Goal: Task Accomplishment & Management: Use online tool/utility

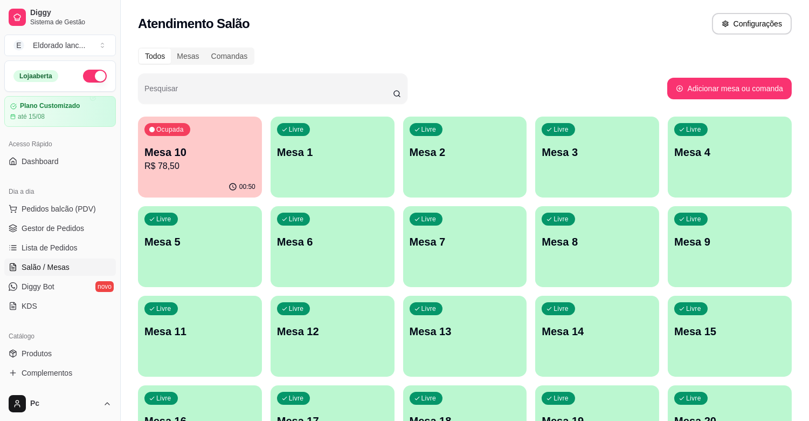
click at [692, 408] on div "Livre Mesa 20" at bounding box center [730, 419] width 124 height 68
click at [709, 406] on div "Livre Mesa 20" at bounding box center [730, 419] width 124 height 68
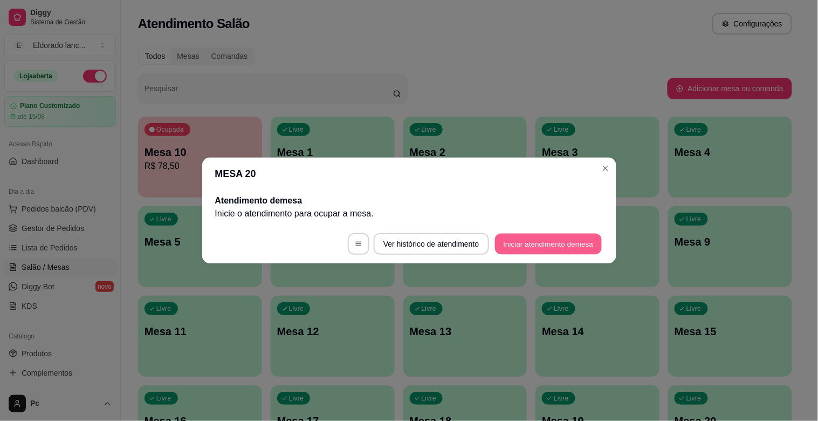
click at [560, 240] on button "Iniciar atendimento de mesa" at bounding box center [548, 243] width 107 height 21
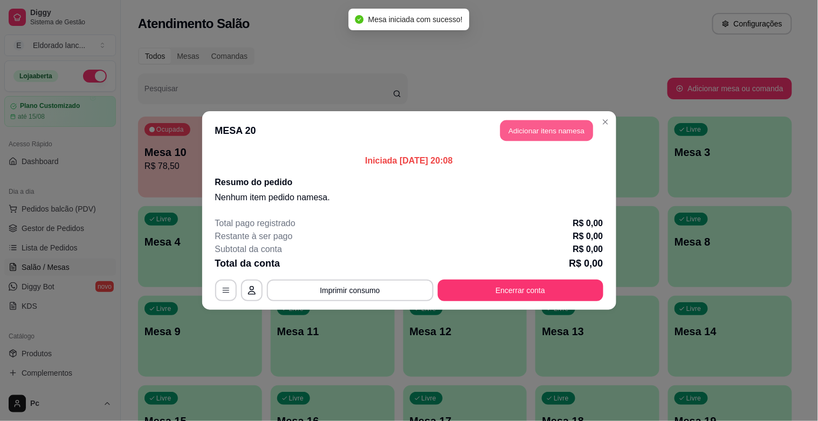
click at [548, 128] on button "Adicionar itens na mesa" at bounding box center [546, 130] width 93 height 21
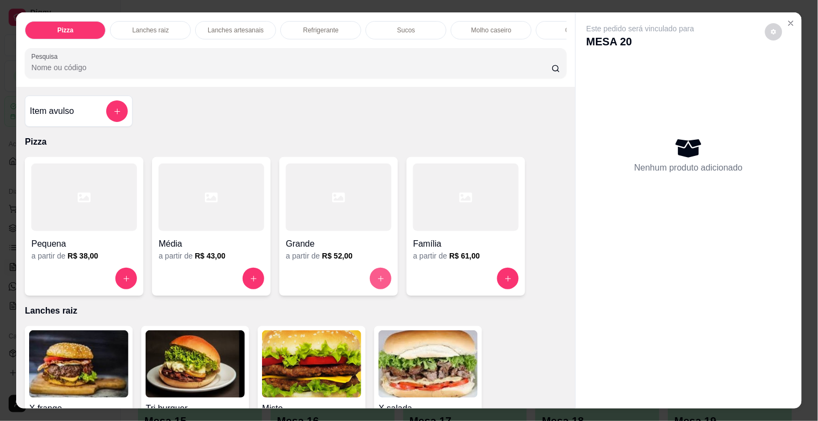
click at [377, 281] on icon "increase-product-quantity" at bounding box center [381, 278] width 8 height 8
click at [250, 283] on icon "increase-product-quantity" at bounding box center [254, 278] width 8 height 8
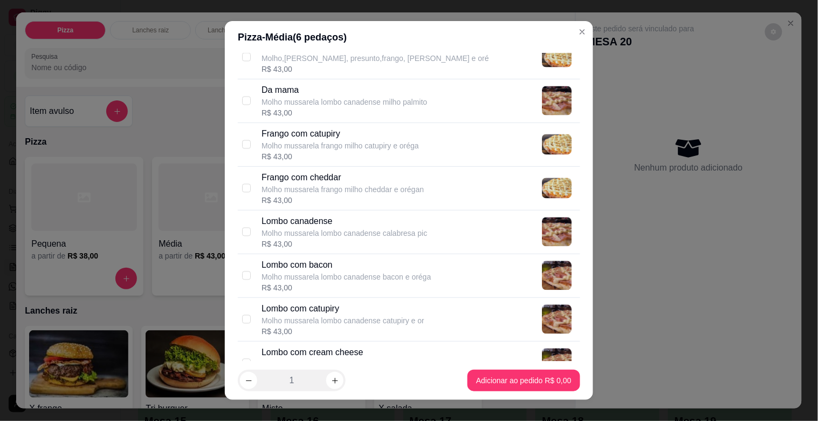
scroll to position [567, 0]
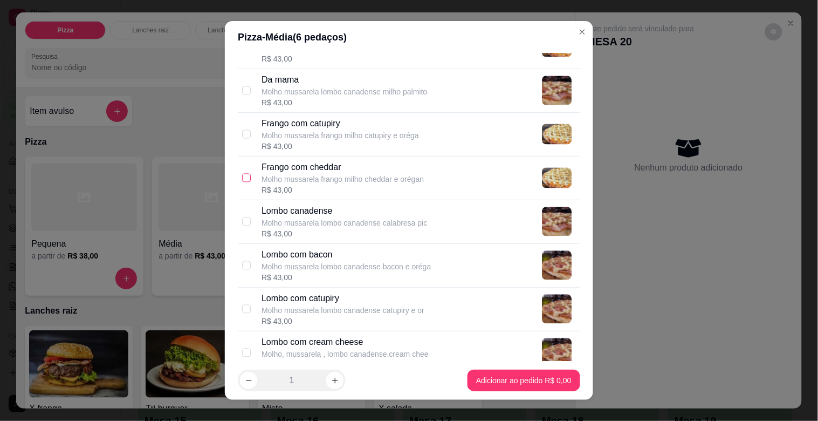
click at [242, 178] on input "checkbox" at bounding box center [246, 178] width 9 height 9
checkbox input "true"
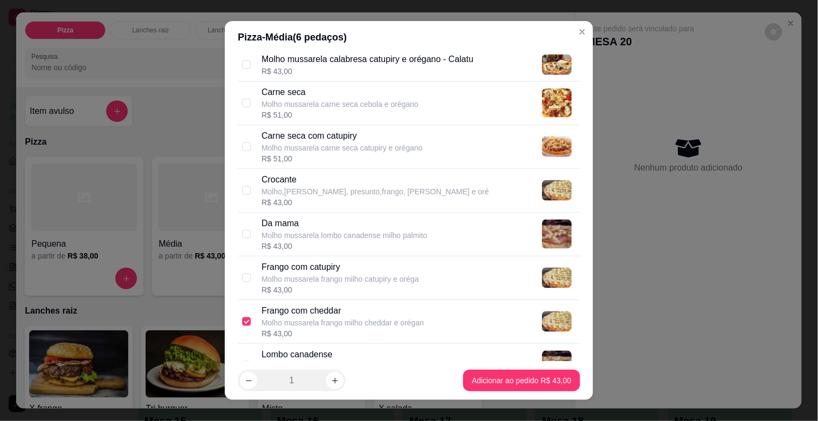
scroll to position [420, 0]
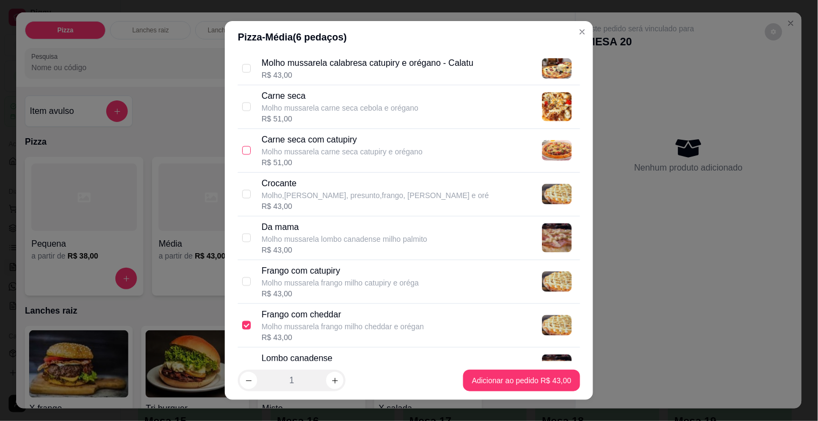
click at [243, 147] on input "checkbox" at bounding box center [246, 150] width 9 height 9
checkbox input "true"
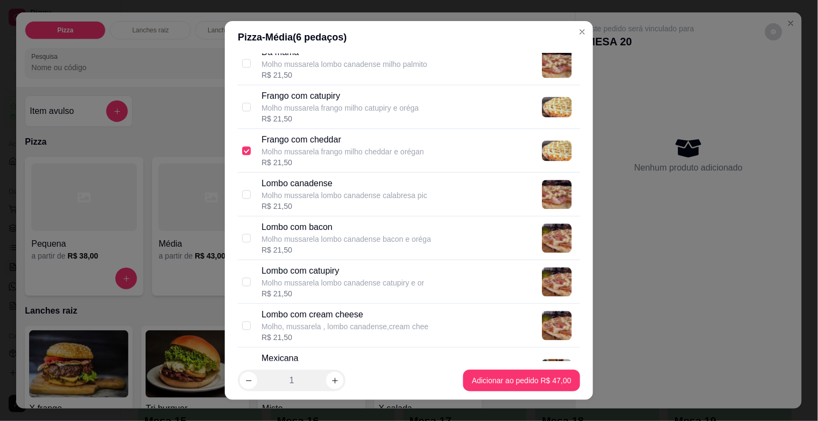
scroll to position [584, 0]
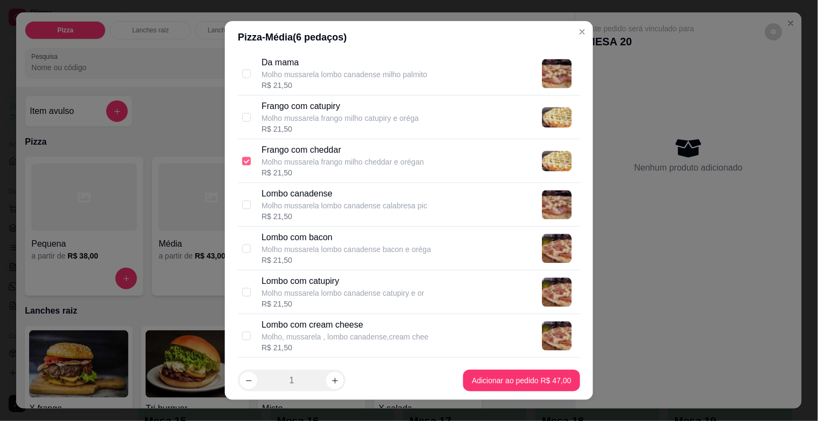
click at [243, 161] on input "checkbox" at bounding box center [246, 160] width 9 height 9
checkbox input "false"
click at [242, 113] on input "checkbox" at bounding box center [246, 117] width 9 height 9
checkbox input "true"
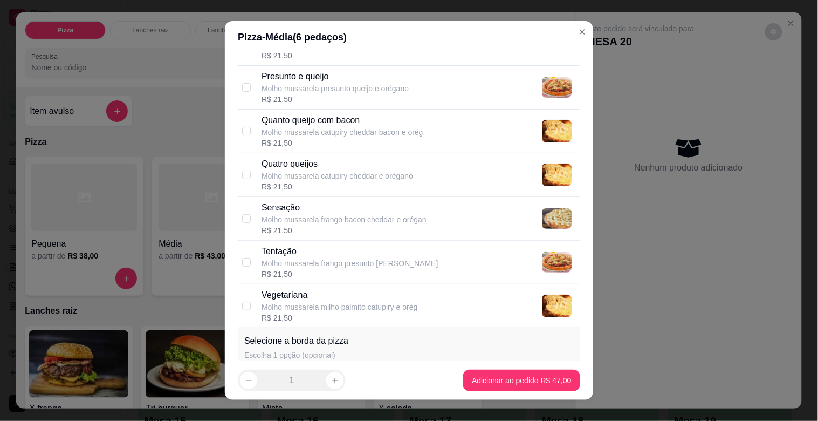
scroll to position [1322, 0]
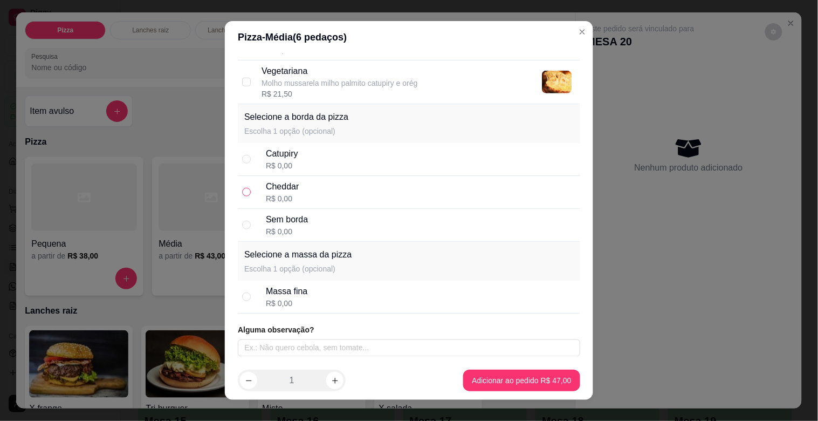
click at [242, 194] on input "radio" at bounding box center [246, 192] width 9 height 9
radio input "true"
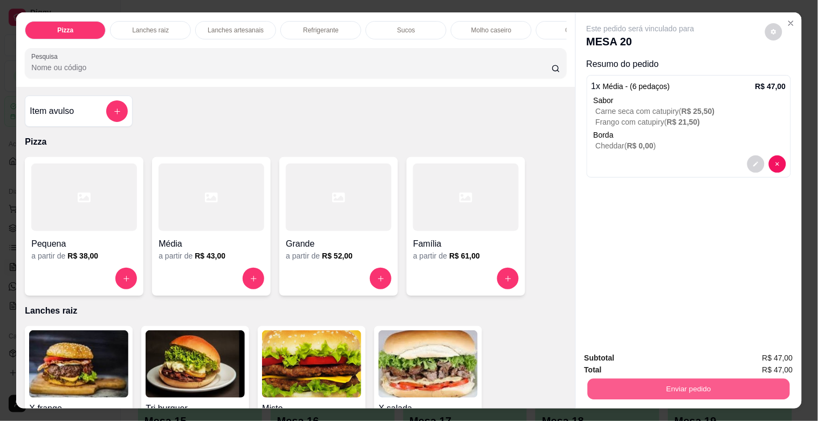
click at [622, 381] on button "Enviar pedido" at bounding box center [688, 388] width 202 height 21
click at [613, 355] on button "Não registrar e enviar pedido" at bounding box center [653, 357] width 109 height 20
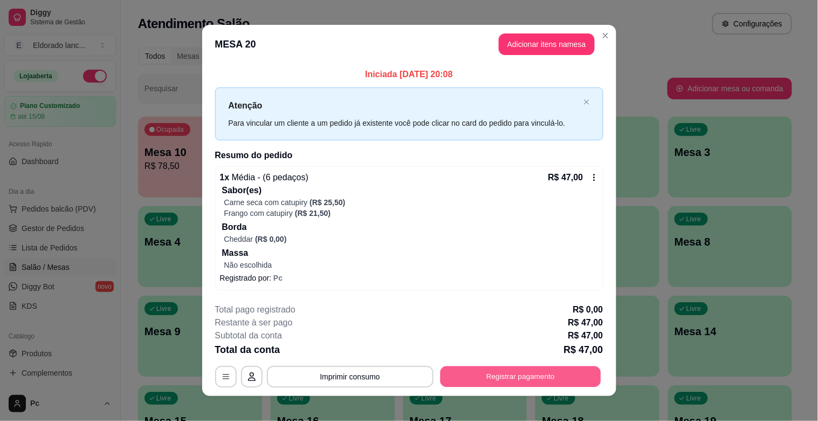
click at [557, 374] on button "Registrar pagamento" at bounding box center [520, 376] width 161 height 21
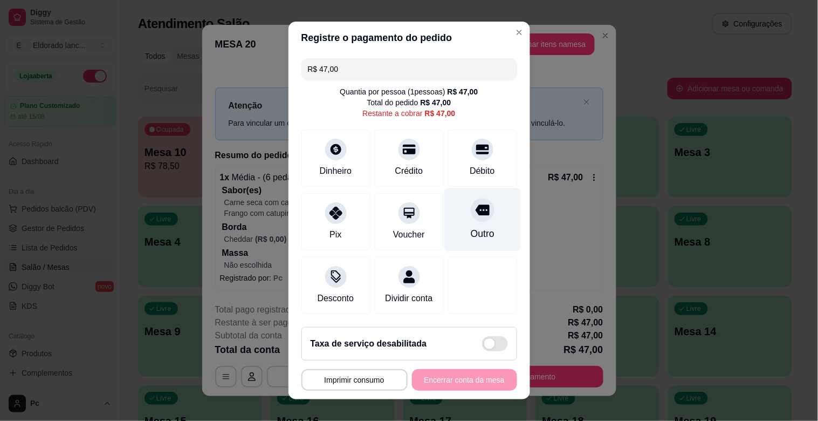
click at [475, 211] on icon at bounding box center [482, 210] width 14 height 11
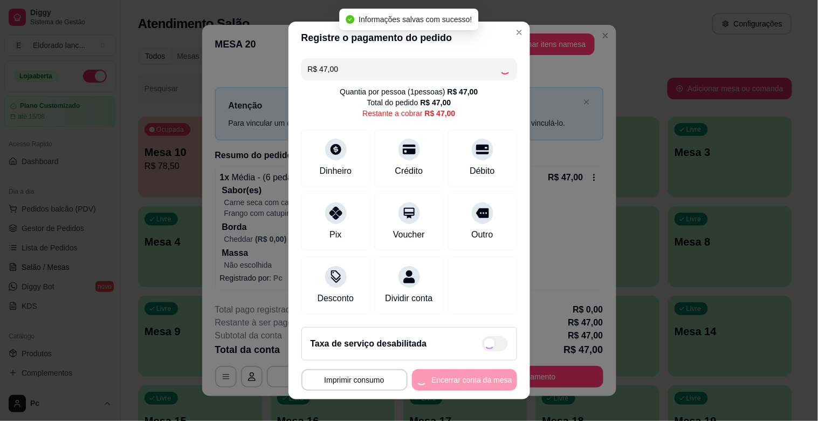
type input "R$ 0,00"
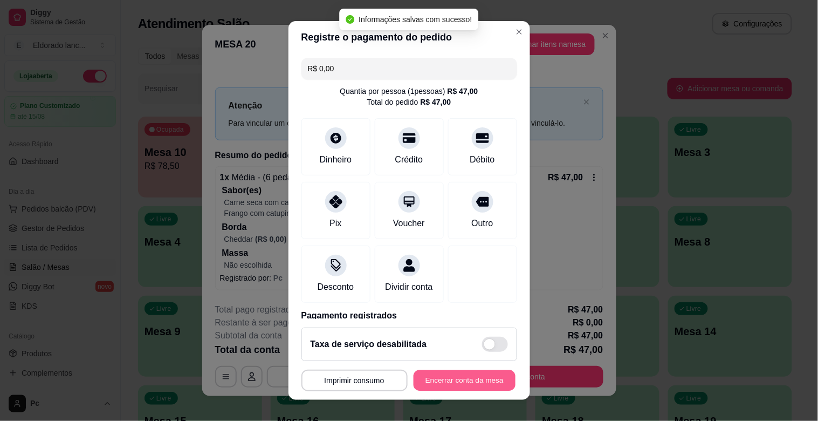
click at [466, 379] on button "Encerrar conta da mesa" at bounding box center [465, 380] width 102 height 21
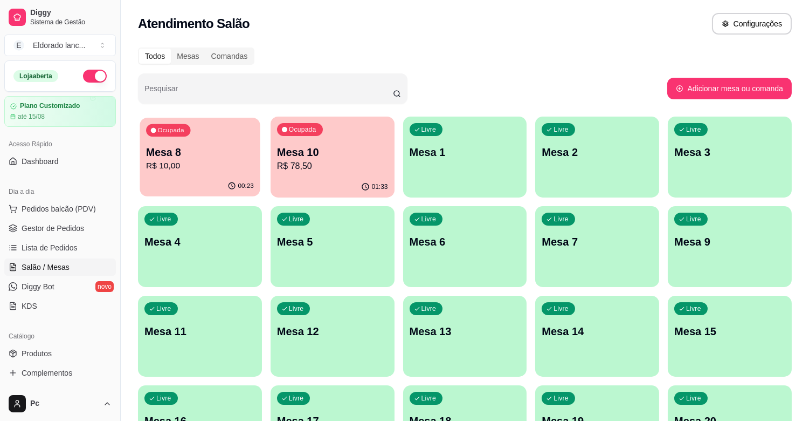
click at [188, 130] on div "Ocupada" at bounding box center [168, 130] width 44 height 12
click at [162, 173] on div "Ocupada Mesa 8 R$ 10,00" at bounding box center [200, 147] width 120 height 58
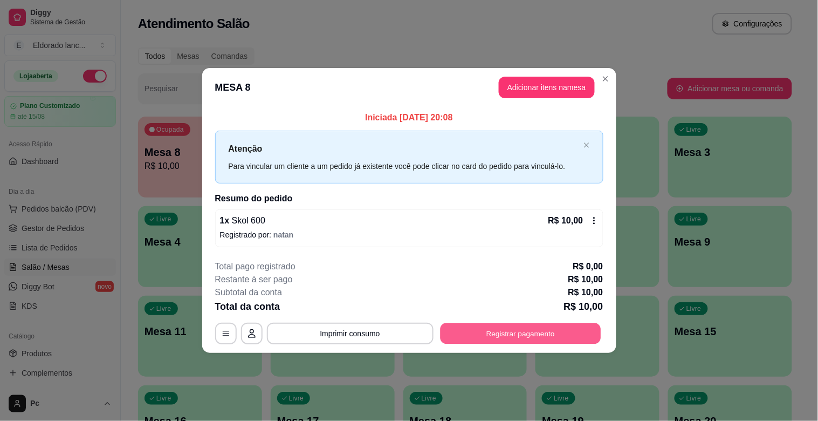
click at [465, 336] on button "Registrar pagamento" at bounding box center [520, 332] width 161 height 21
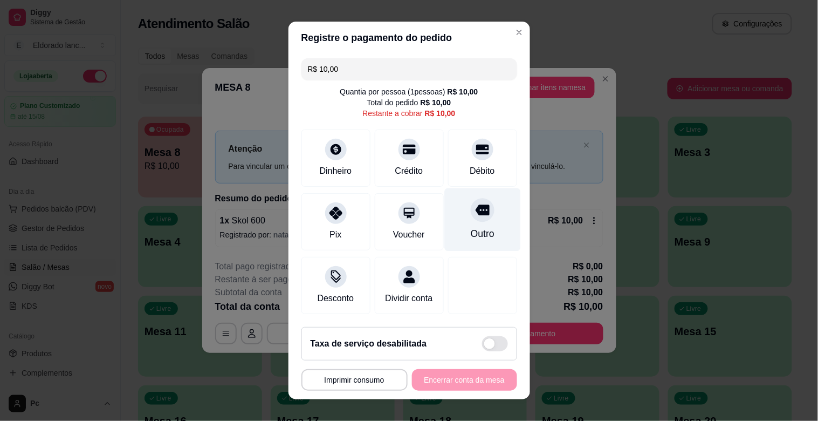
click at [475, 216] on icon at bounding box center [482, 210] width 14 height 14
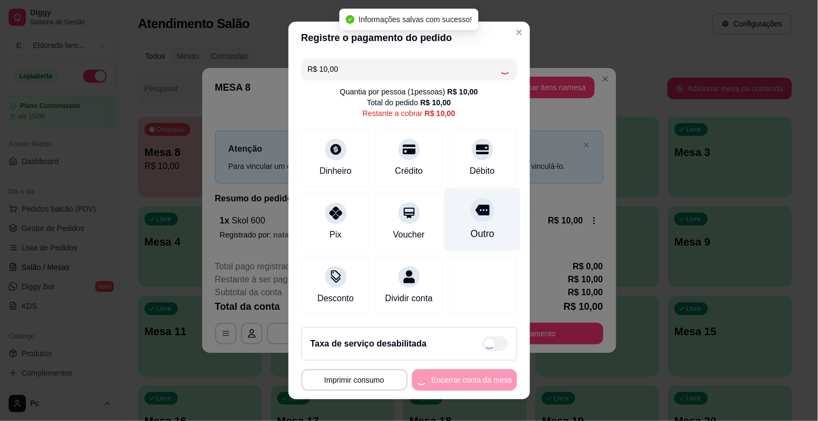
type input "R$ 0,00"
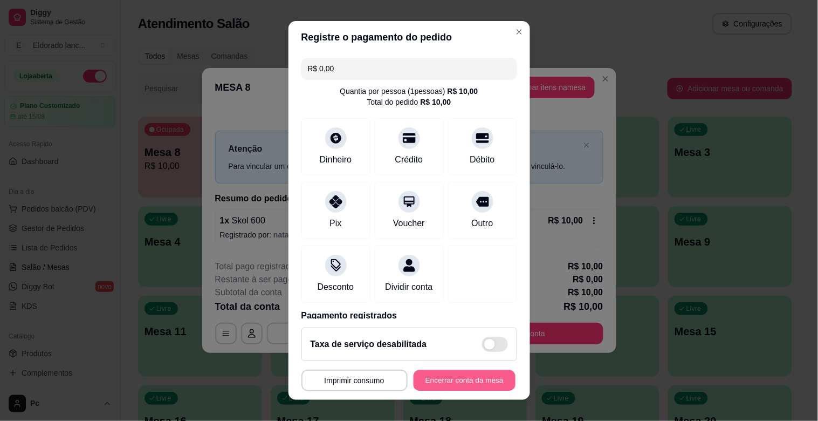
click at [448, 376] on button "Encerrar conta da mesa" at bounding box center [465, 380] width 102 height 21
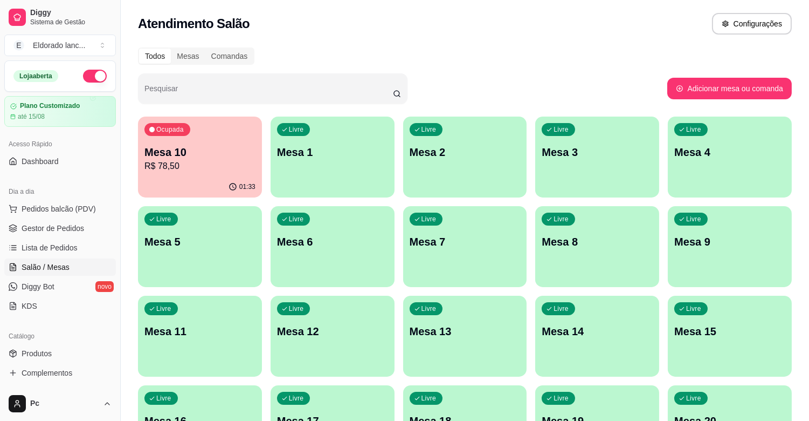
click at [731, 236] on p "Mesa 9" at bounding box center [730, 241] width 111 height 15
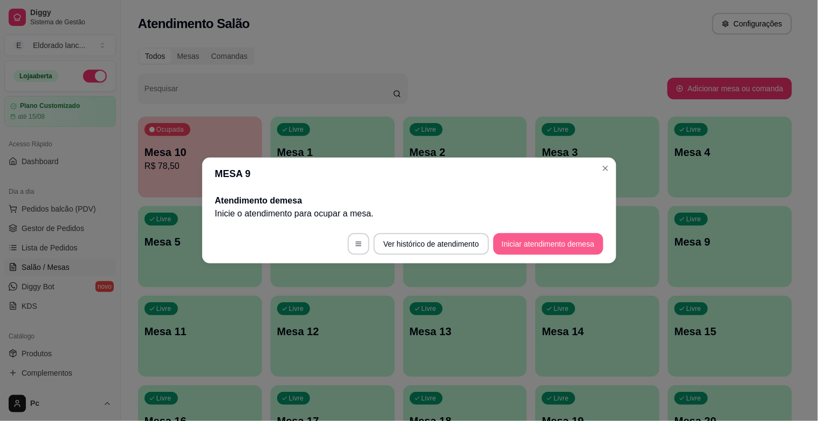
click at [530, 241] on button "Iniciar atendimento de mesa" at bounding box center [548, 244] width 110 height 22
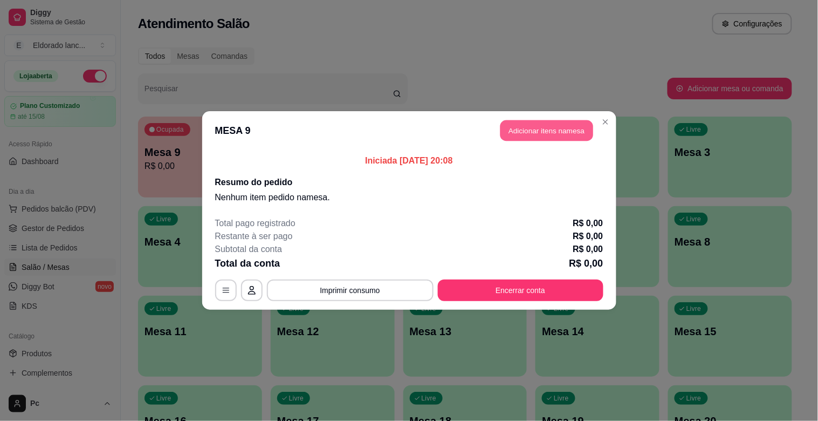
click at [530, 133] on button "Adicionar itens na mesa" at bounding box center [546, 130] width 93 height 21
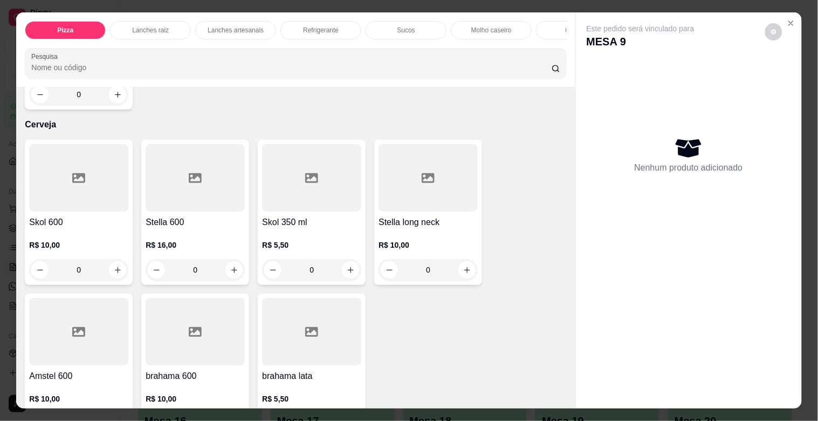
scroll to position [2619, 0]
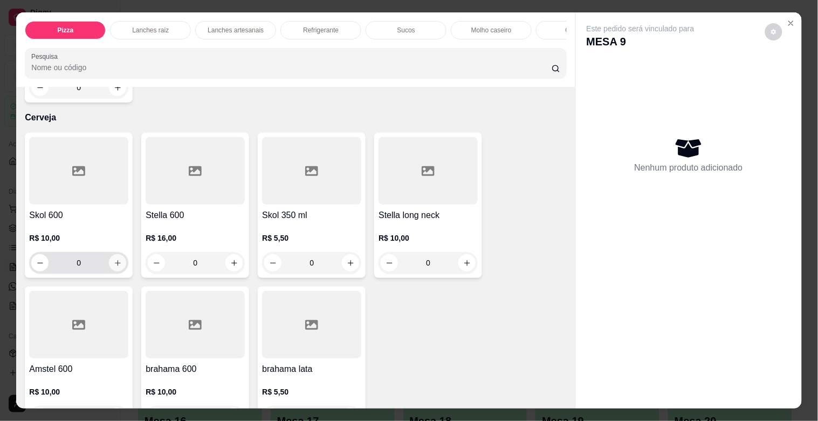
click at [114, 263] on icon "increase-product-quantity" at bounding box center [118, 263] width 8 height 8
type input "1"
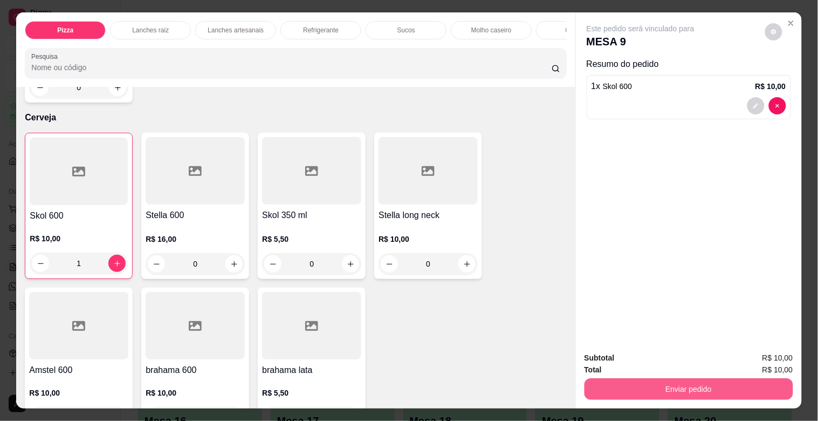
click at [612, 380] on button "Enviar pedido" at bounding box center [689, 389] width 209 height 22
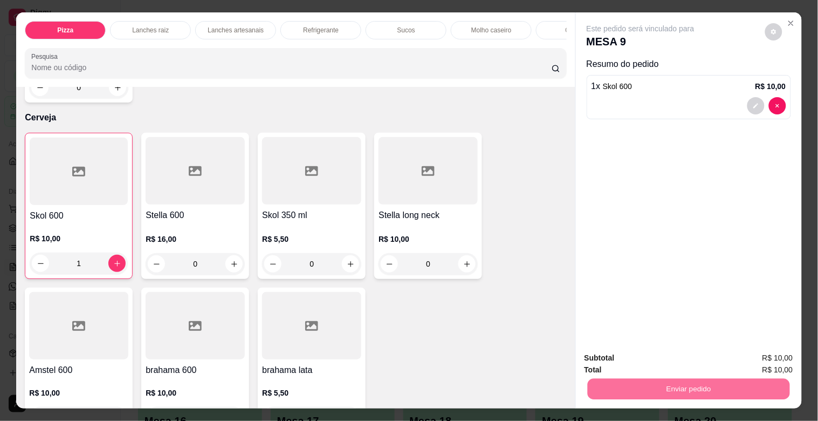
click at [616, 359] on button "Não registrar e enviar pedido" at bounding box center [653, 357] width 112 height 20
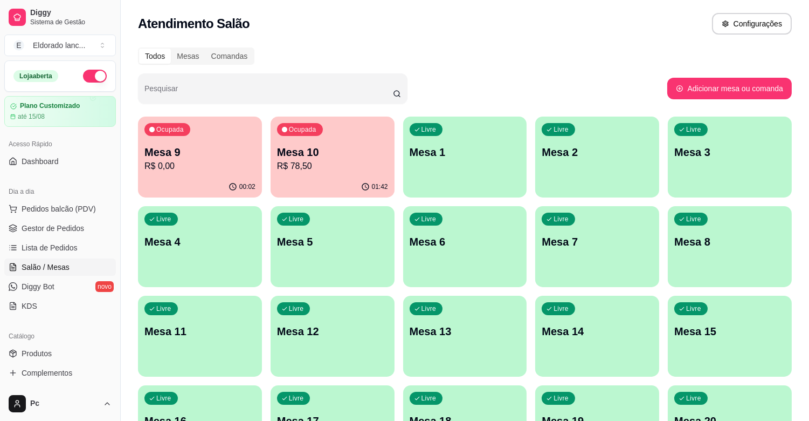
click at [424, 188] on div "button" at bounding box center [465, 190] width 124 height 13
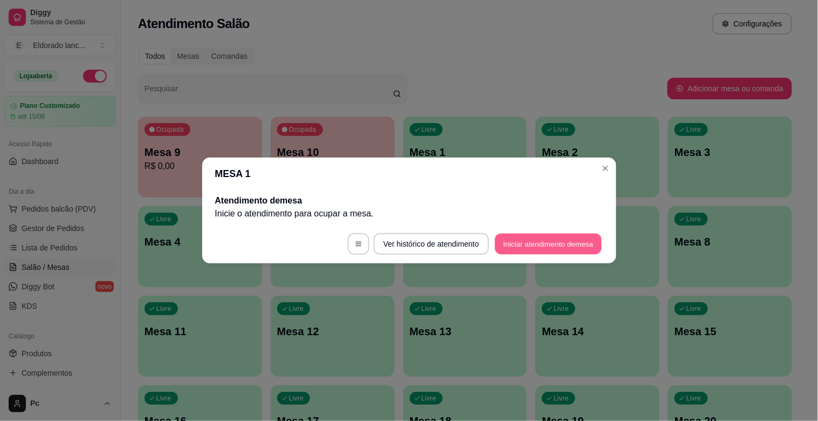
click at [535, 239] on button "Iniciar atendimento de mesa" at bounding box center [548, 243] width 107 height 21
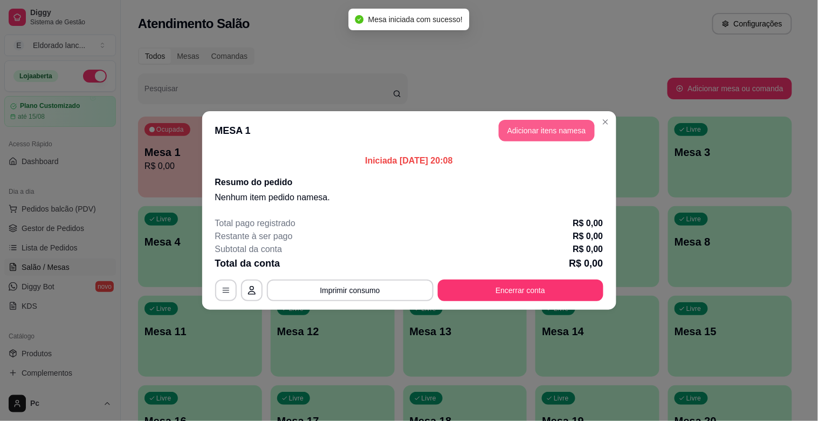
click at [548, 132] on button "Adicionar itens na mesa" at bounding box center [547, 131] width 96 height 22
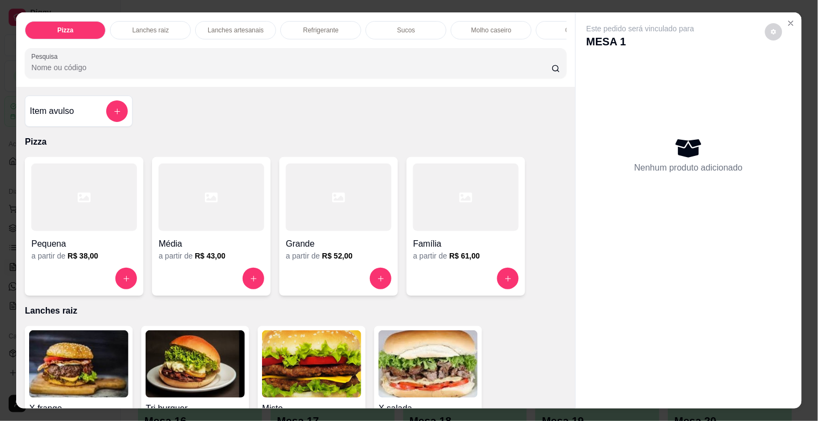
scroll to position [457, 0]
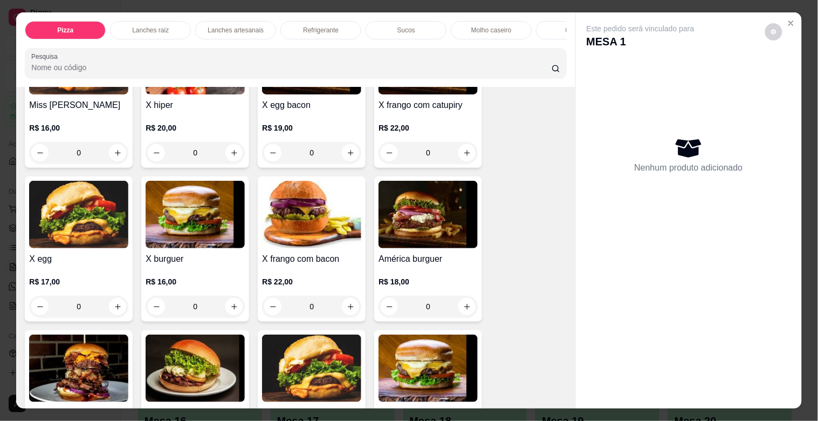
click at [343, 152] on div "0" at bounding box center [311, 153] width 99 height 22
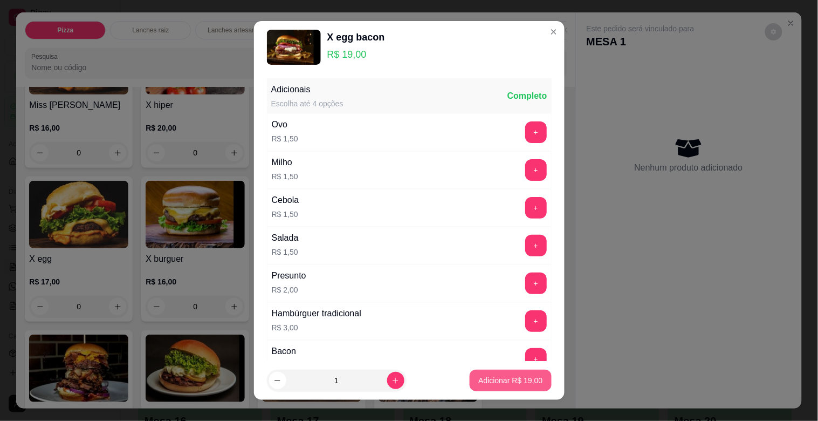
click at [478, 381] on p "Adicionar R$ 19,00" at bounding box center [510, 380] width 64 height 11
type input "1"
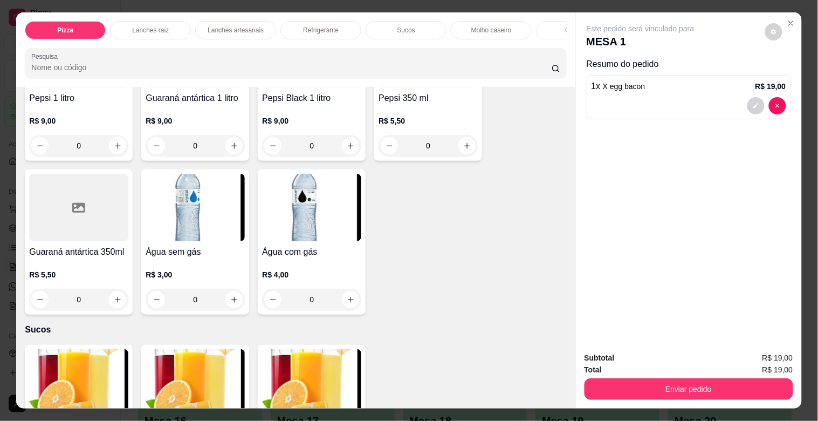
scroll to position [2267, 0]
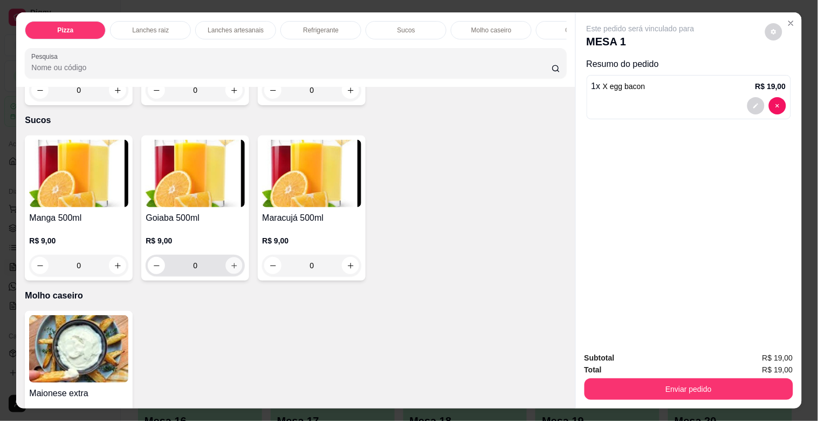
click at [230, 266] on icon "increase-product-quantity" at bounding box center [234, 266] width 8 height 8
type input "1"
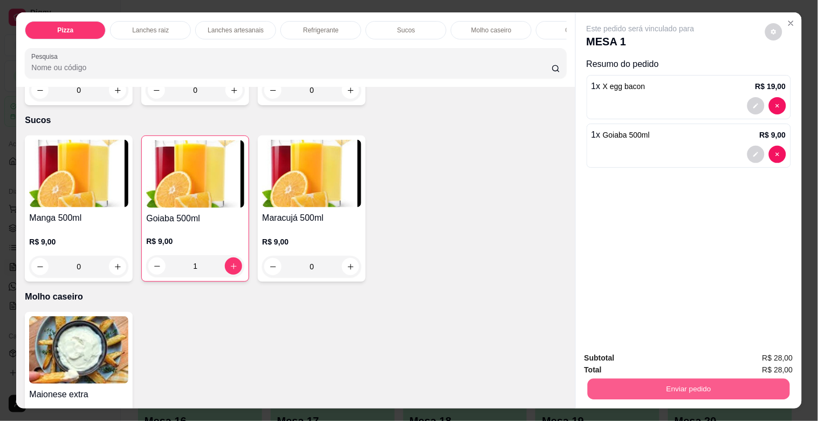
click at [635, 384] on button "Enviar pedido" at bounding box center [688, 388] width 202 height 21
click at [633, 348] on button "Não registrar e enviar pedido" at bounding box center [653, 357] width 112 height 20
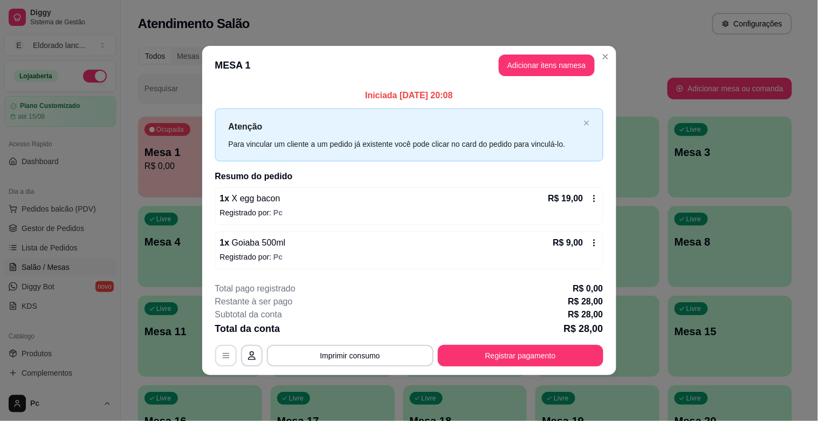
click at [217, 360] on button "button" at bounding box center [226, 356] width 22 height 22
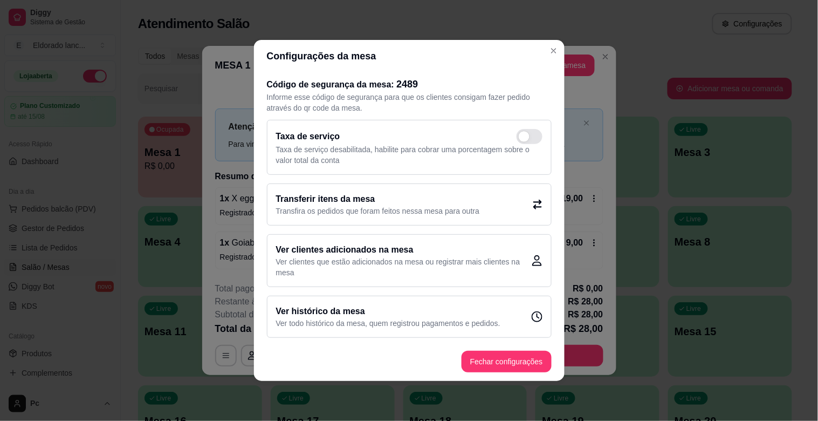
click at [371, 208] on p "Transfira os pedidos que foram feitos nessa mesa para outra" at bounding box center [378, 210] width 204 height 11
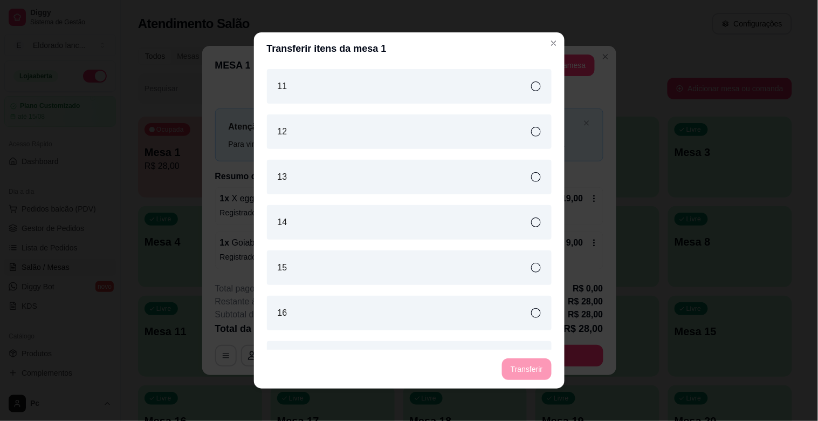
click at [531, 272] on icon at bounding box center [536, 268] width 10 height 10
click at [519, 367] on button "Transferir" at bounding box center [527, 369] width 48 height 21
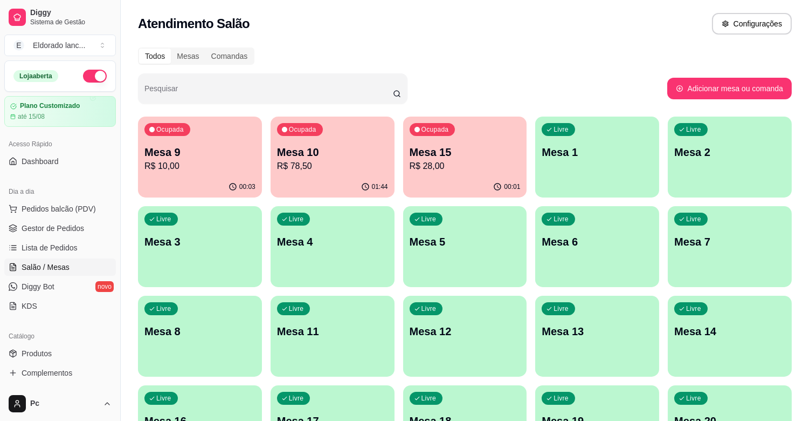
click at [326, 154] on p "Mesa 10" at bounding box center [332, 152] width 111 height 15
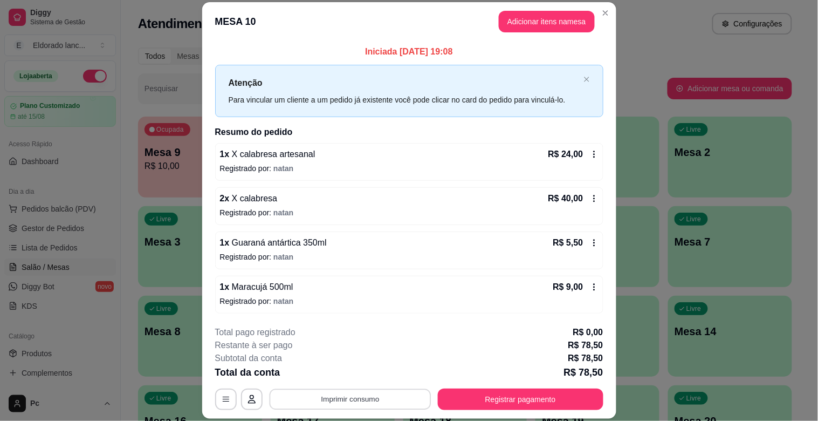
click at [386, 401] on button "Imprimir consumo" at bounding box center [350, 399] width 162 height 21
click at [364, 370] on button "IMPRESSORA" at bounding box center [348, 374] width 75 height 17
click at [442, 397] on button "Registrar pagamento" at bounding box center [521, 399] width 166 height 22
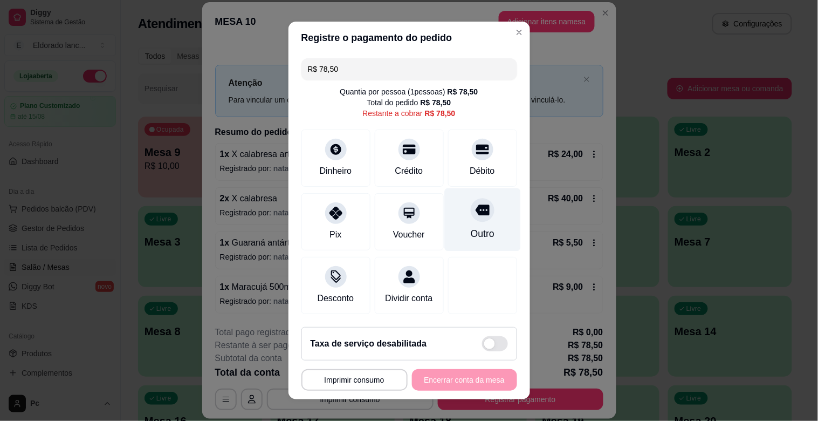
click at [477, 224] on div "Outro" at bounding box center [482, 219] width 76 height 63
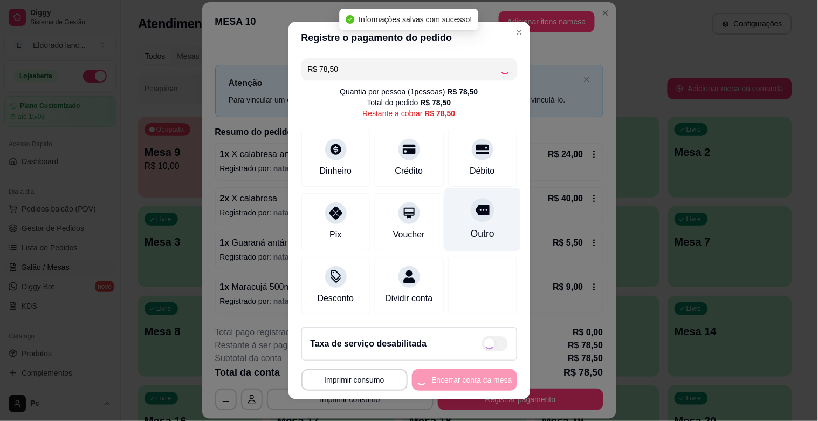
type input "R$ 0,00"
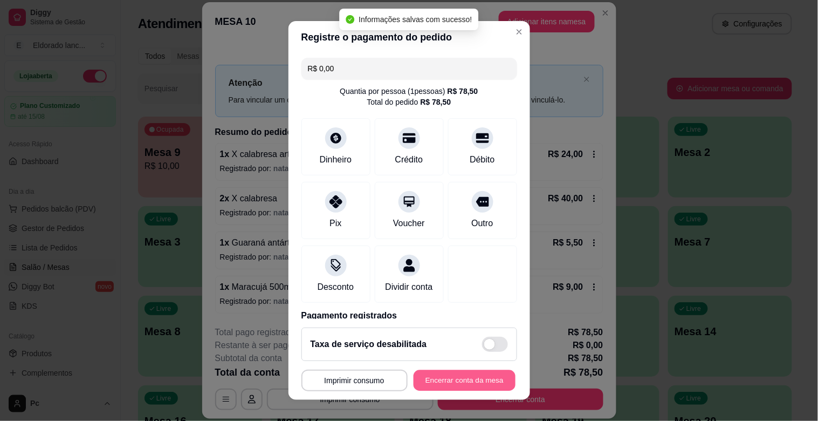
click at [446, 379] on button "Encerrar conta da mesa" at bounding box center [465, 380] width 102 height 21
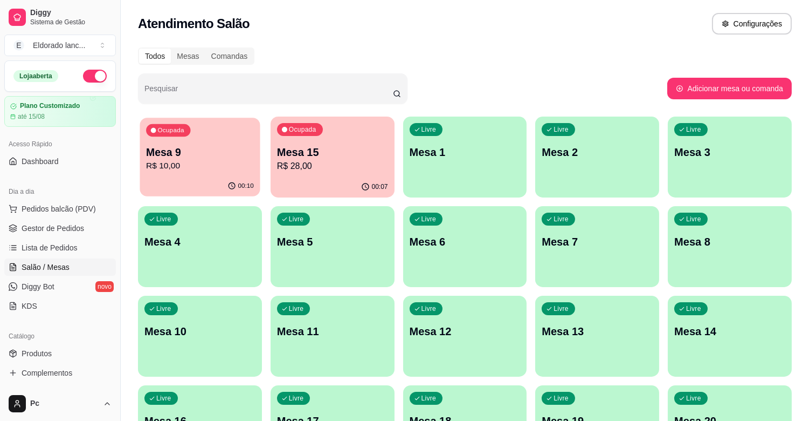
click at [242, 173] on div "Ocupada Mesa 9 R$ 10,00" at bounding box center [200, 147] width 120 height 58
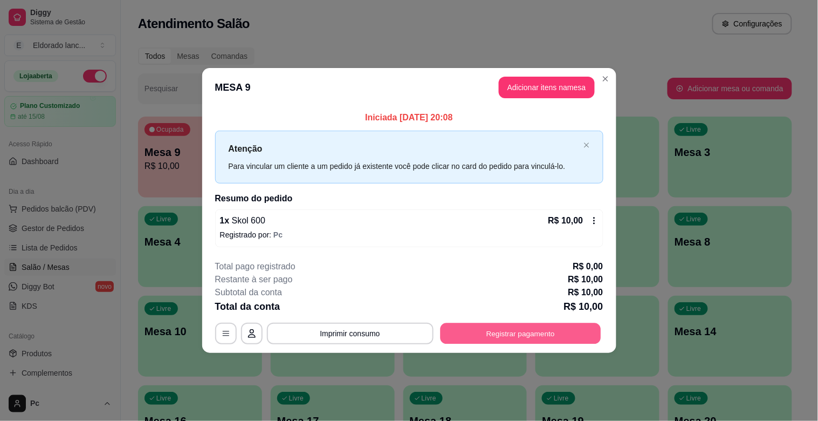
click at [461, 334] on button "Registrar pagamento" at bounding box center [520, 332] width 161 height 21
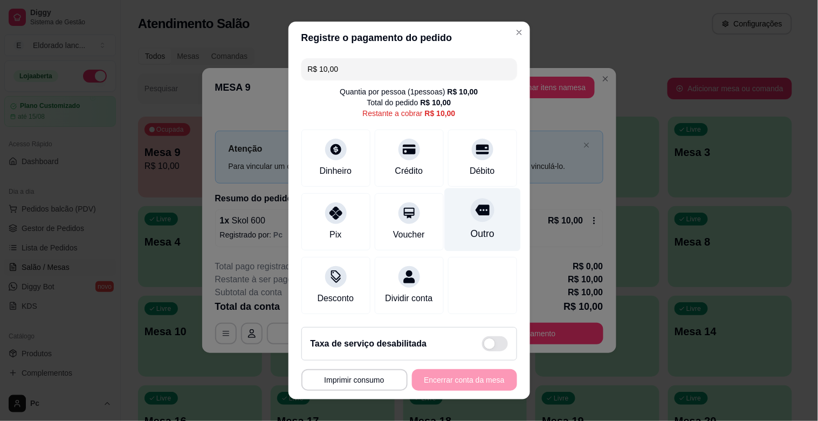
click at [470, 229] on div "Outro" at bounding box center [482, 233] width 24 height 14
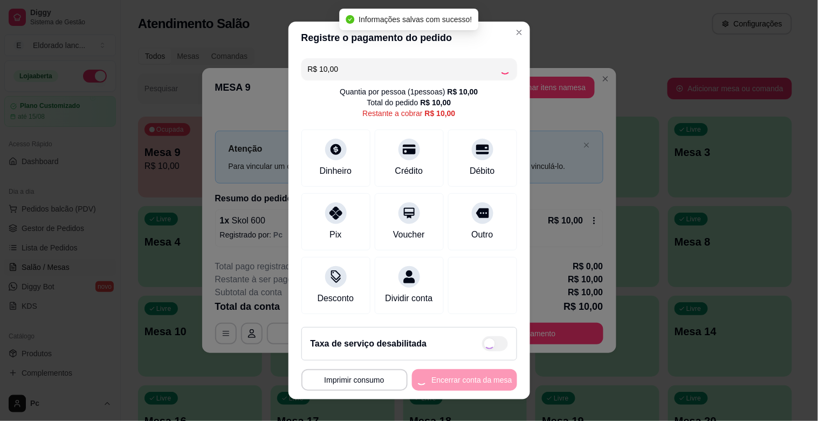
type input "R$ 0,00"
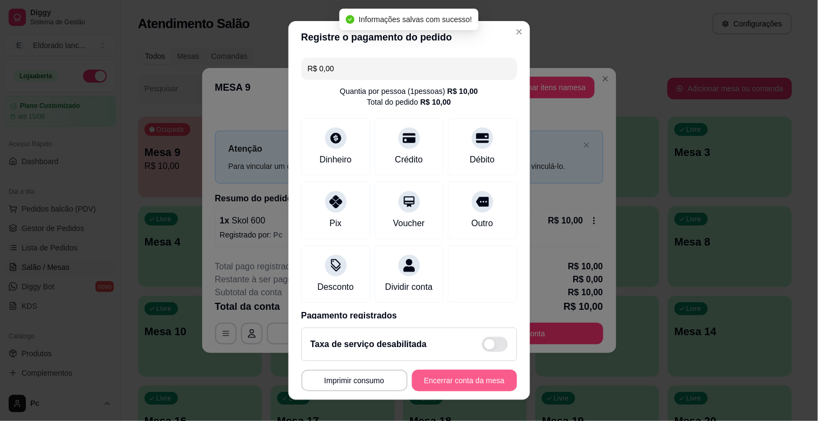
click at [457, 374] on button "Encerrar conta da mesa" at bounding box center [464, 380] width 105 height 22
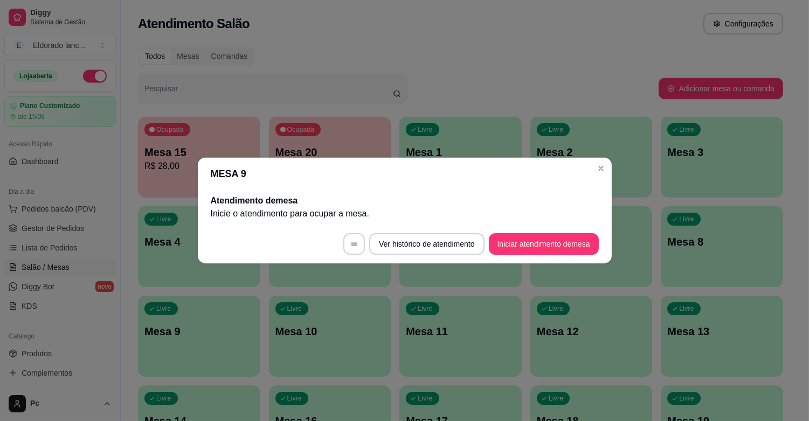
click at [653, 345] on div "Livre Mesa 12" at bounding box center [592, 330] width 122 height 68
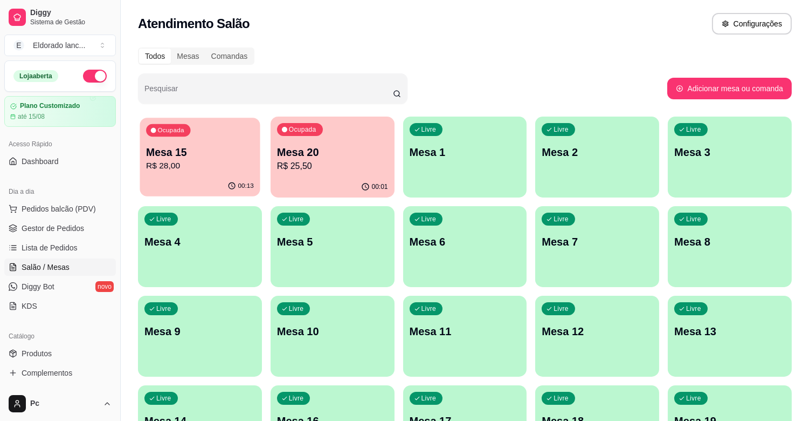
click at [225, 174] on div "Ocupada Mesa 15 R$ 28,00" at bounding box center [200, 147] width 120 height 58
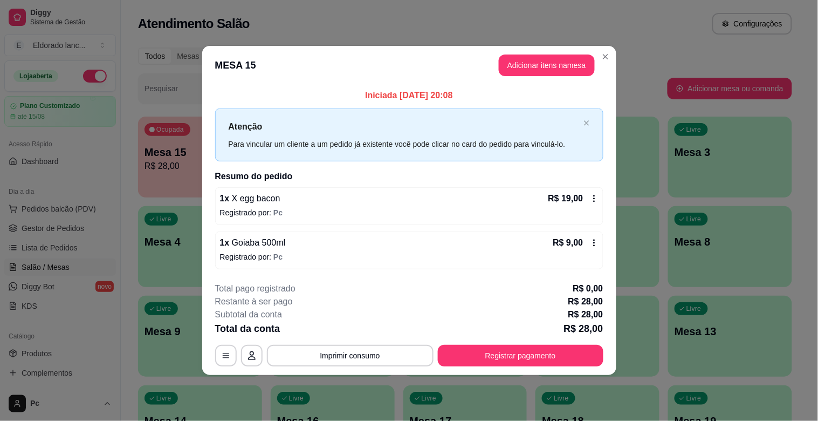
click at [593, 243] on icon at bounding box center [594, 242] width 9 height 9
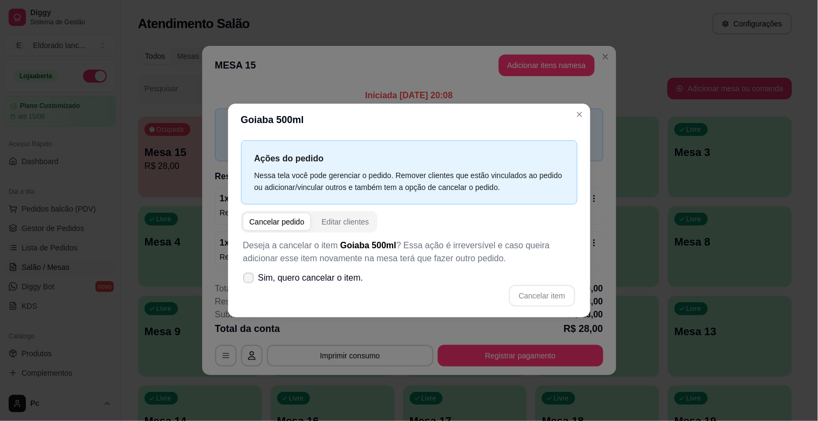
click at [252, 271] on label "Sim, quero cancelar o item." at bounding box center [303, 278] width 129 height 22
click at [250, 280] on input "Sim, quero cancelar o item." at bounding box center [246, 283] width 7 height 7
checkbox input "true"
click at [532, 296] on button "Cancelar item" at bounding box center [542, 295] width 64 height 21
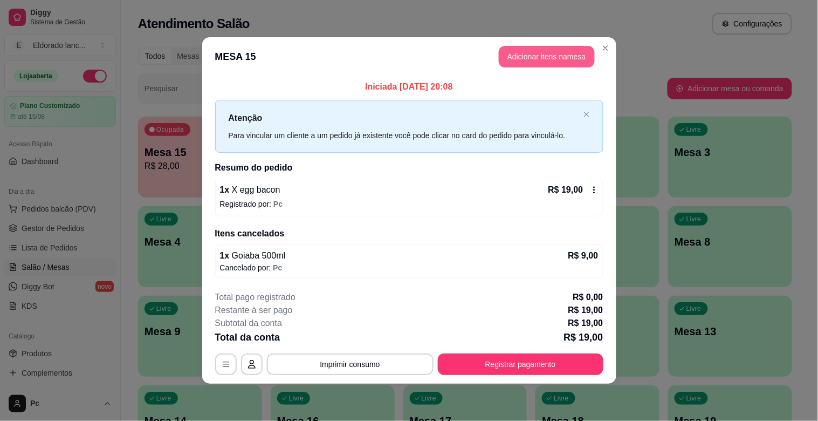
click at [526, 52] on button "Adicionar itens na mesa" at bounding box center [547, 57] width 96 height 22
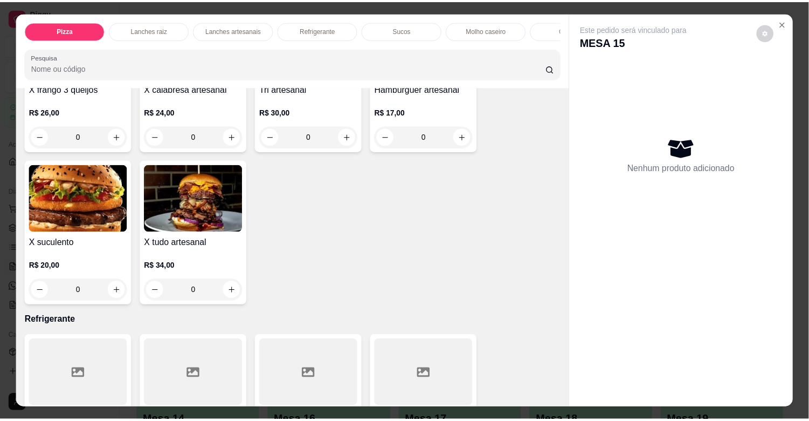
scroll to position [1881, 0]
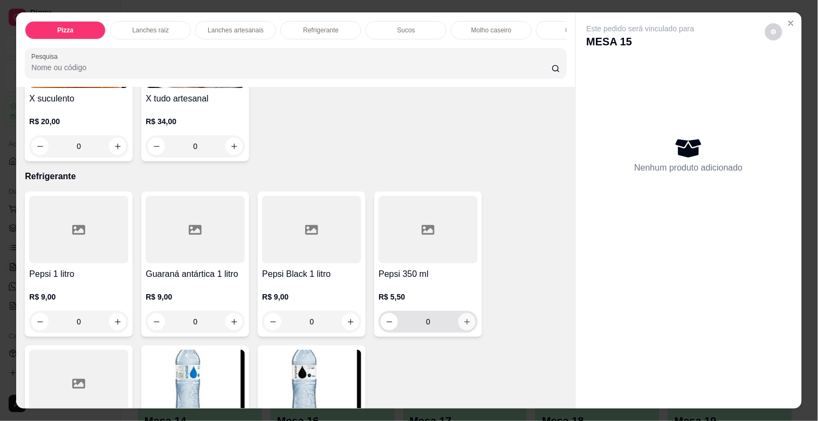
click at [463, 326] on icon "increase-product-quantity" at bounding box center [467, 322] width 8 height 8
type input "1"
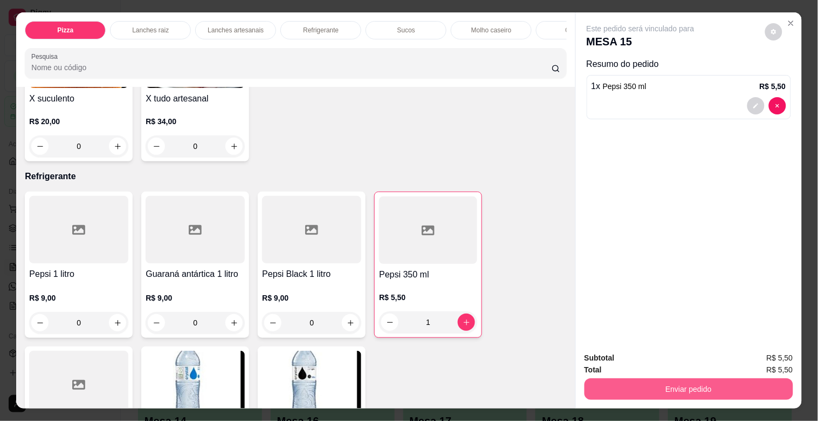
click at [596, 378] on button "Enviar pedido" at bounding box center [689, 389] width 209 height 22
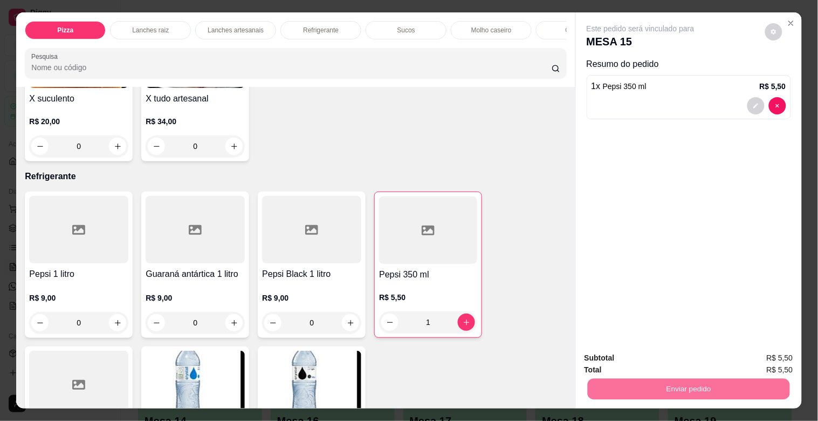
click at [605, 356] on button "Não registrar e enviar pedido" at bounding box center [653, 357] width 109 height 20
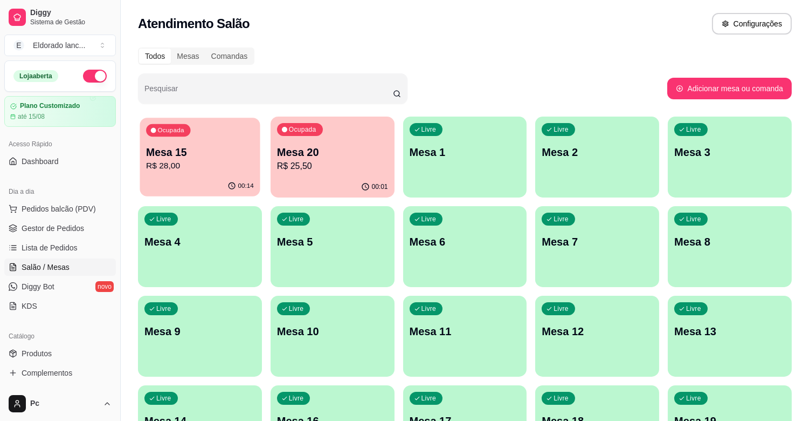
click at [206, 163] on p "R$ 28,00" at bounding box center [200, 166] width 108 height 12
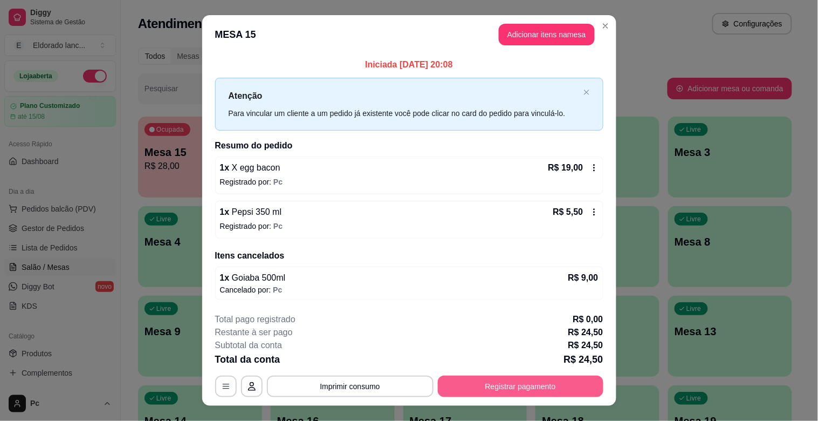
click at [465, 377] on button "Registrar pagamento" at bounding box center [521, 386] width 166 height 22
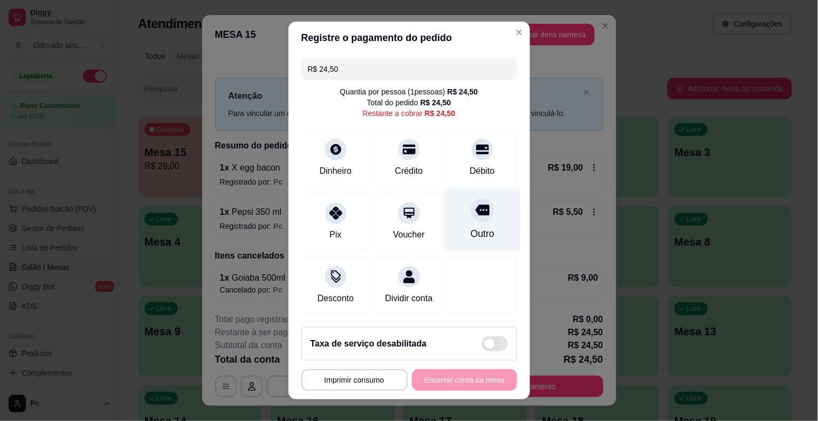
click at [471, 204] on div at bounding box center [483, 210] width 24 height 24
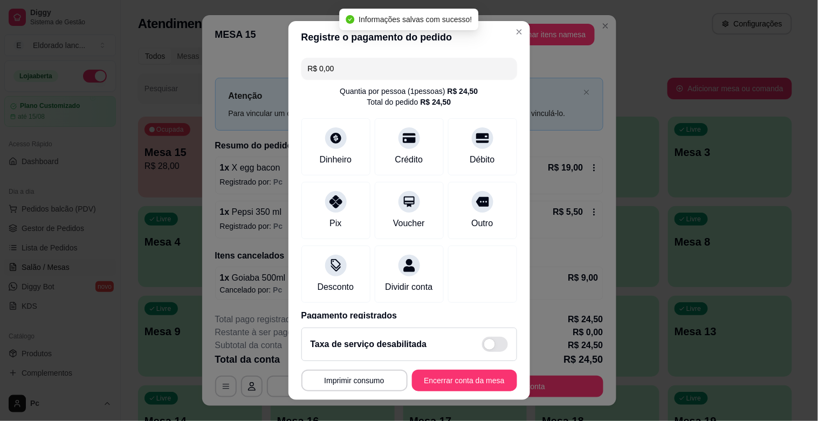
type input "R$ 0,00"
click at [478, 377] on button "Encerrar conta da mesa" at bounding box center [465, 380] width 102 height 21
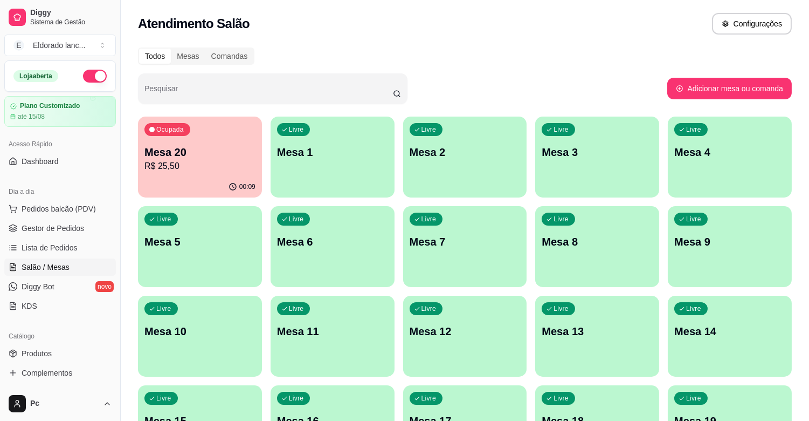
click at [196, 183] on div "00:09" at bounding box center [200, 186] width 124 height 21
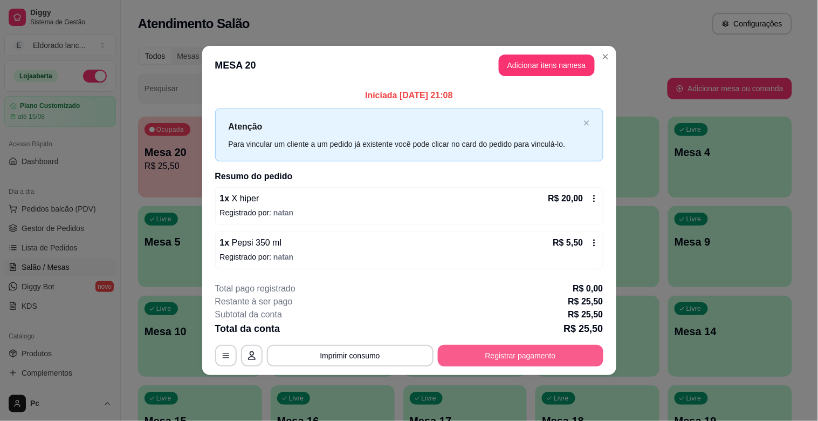
click at [534, 349] on button "Registrar pagamento" at bounding box center [521, 356] width 166 height 22
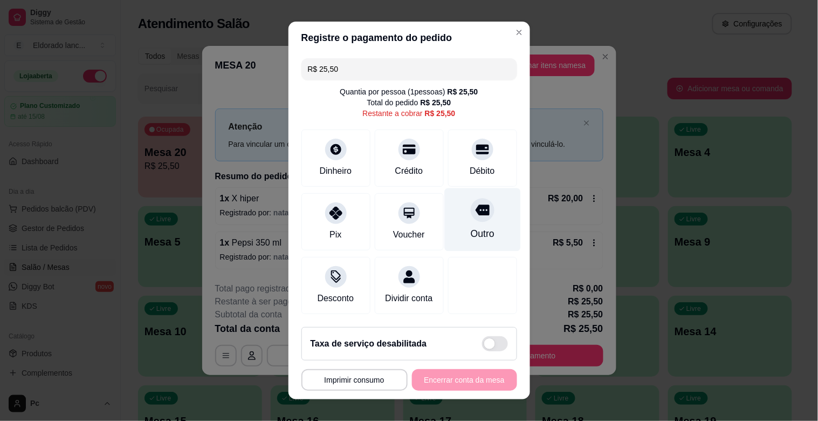
click at [448, 216] on div "Outro" at bounding box center [482, 219] width 76 height 63
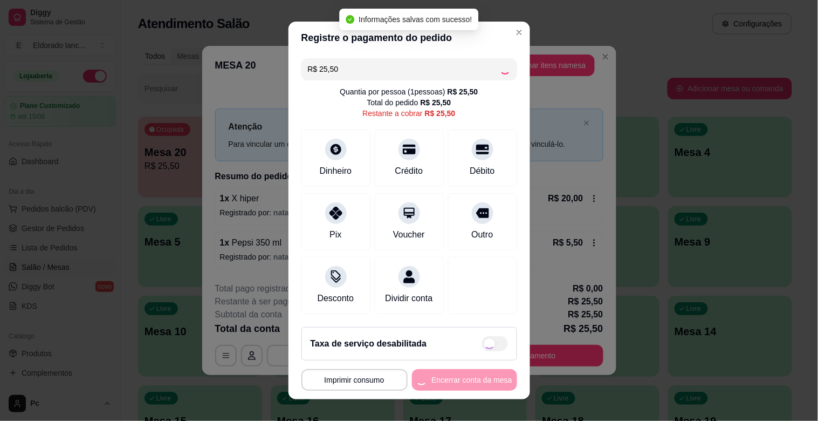
type input "R$ 0,00"
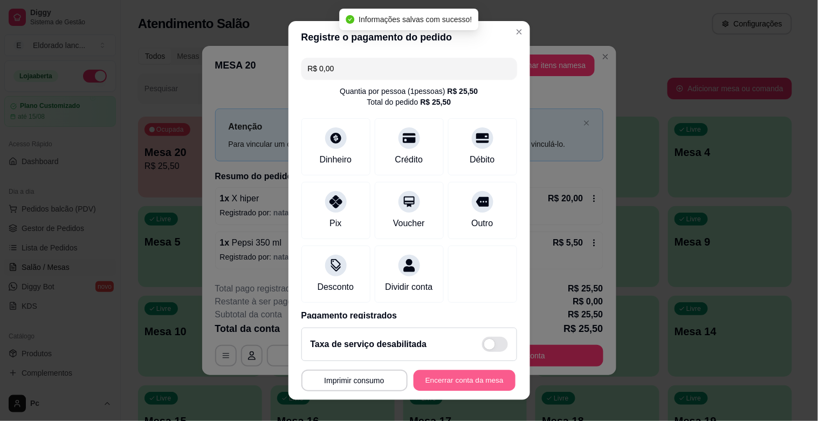
click at [462, 377] on button "Encerrar conta da mesa" at bounding box center [465, 380] width 102 height 21
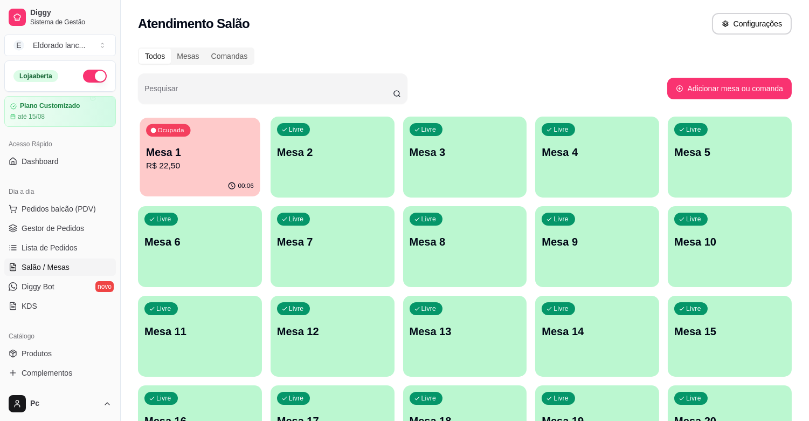
click at [254, 142] on div "Ocupada Mesa 1 R$ 22,50" at bounding box center [200, 147] width 120 height 58
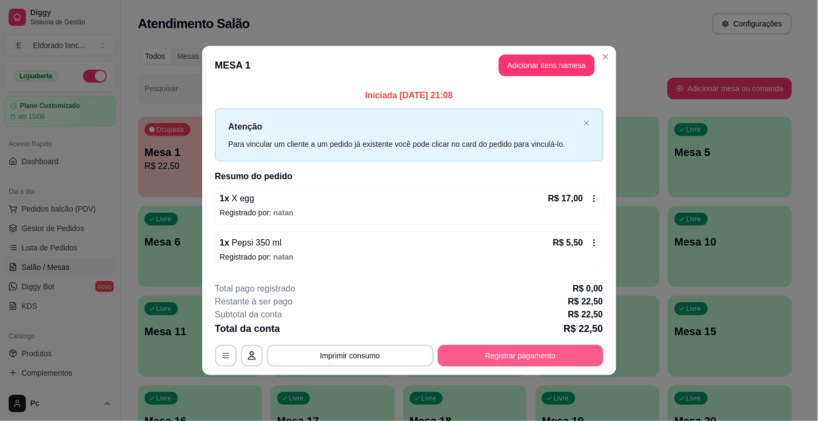
click at [482, 346] on button "Registrar pagamento" at bounding box center [521, 356] width 166 height 22
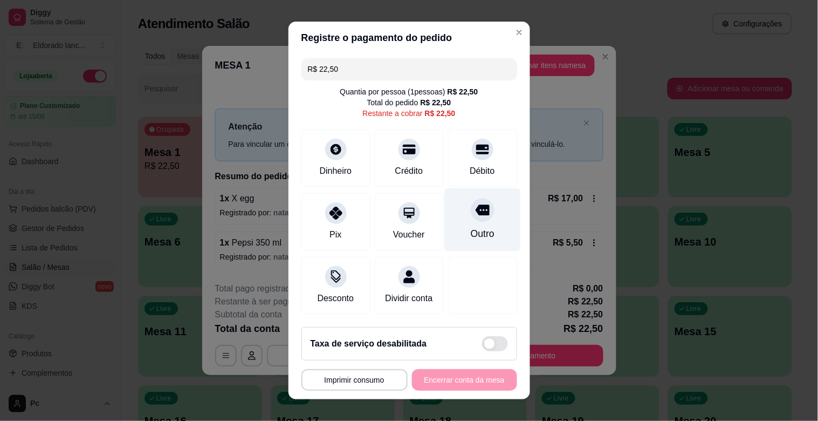
click at [471, 198] on div at bounding box center [483, 210] width 24 height 24
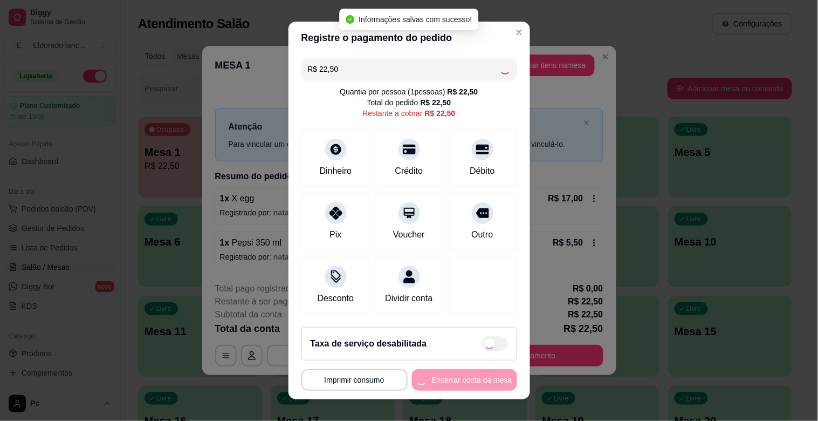
type input "R$ 0,00"
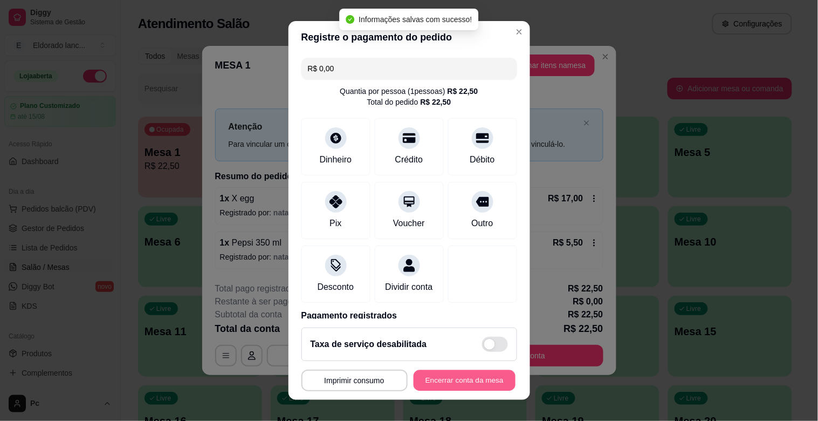
click at [484, 382] on button "Encerrar conta da mesa" at bounding box center [465, 380] width 102 height 21
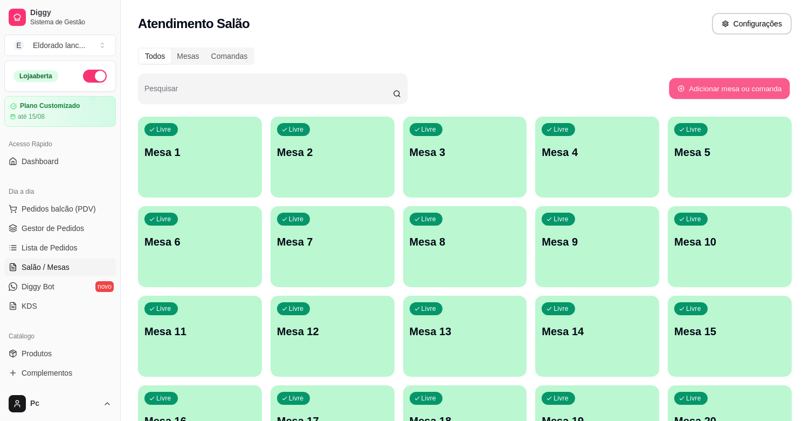
click at [689, 84] on button "Adicionar mesa ou comanda" at bounding box center [729, 88] width 121 height 21
select select "TABLE"
click at [93, 220] on link "Gestor de Pedidos" at bounding box center [60, 227] width 112 height 17
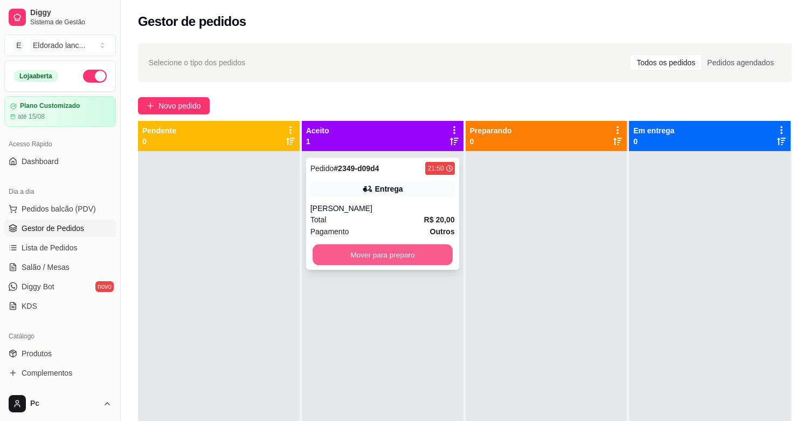
click at [401, 252] on button "Mover para preparo" at bounding box center [383, 254] width 140 height 21
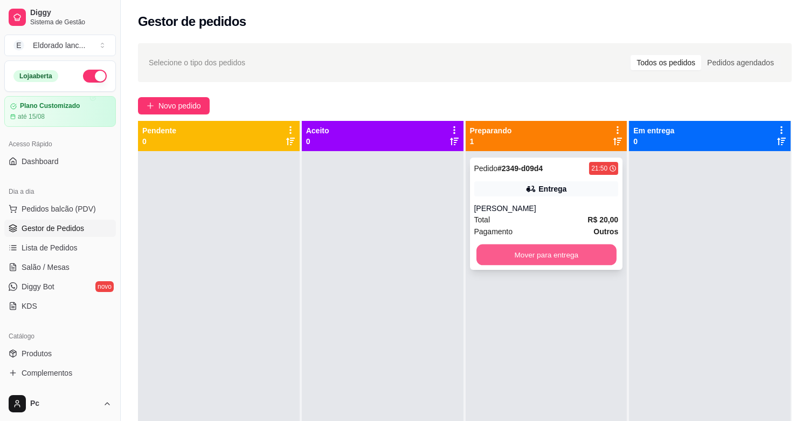
click at [528, 256] on button "Mover para entrega" at bounding box center [547, 254] width 140 height 21
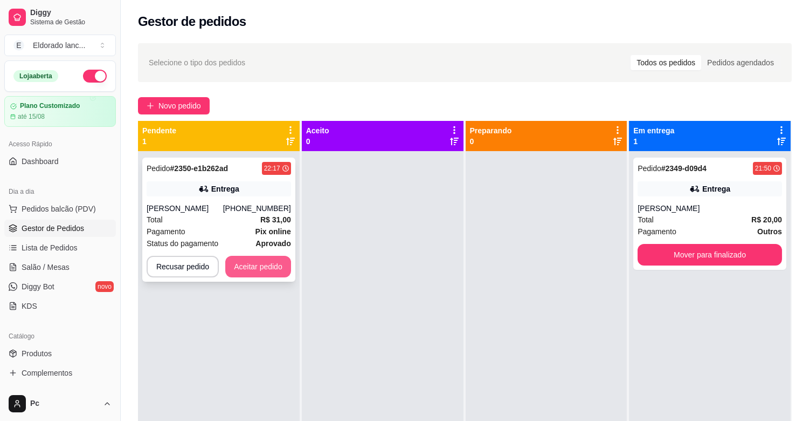
click at [245, 265] on button "Aceitar pedido" at bounding box center [258, 267] width 66 height 22
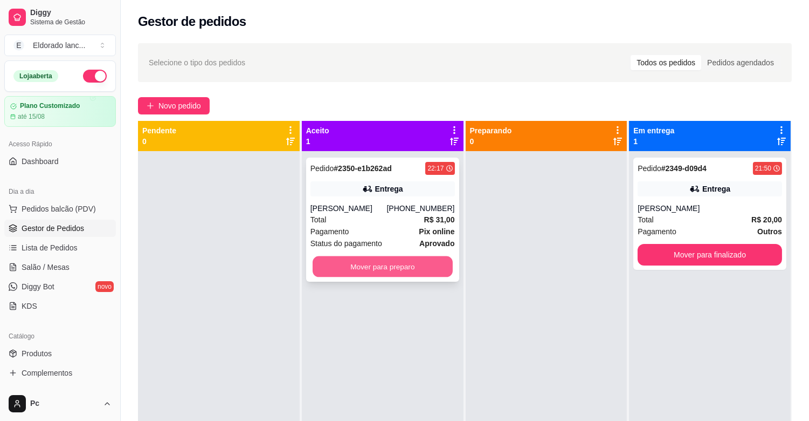
click at [362, 261] on button "Mover para preparo" at bounding box center [383, 266] width 140 height 21
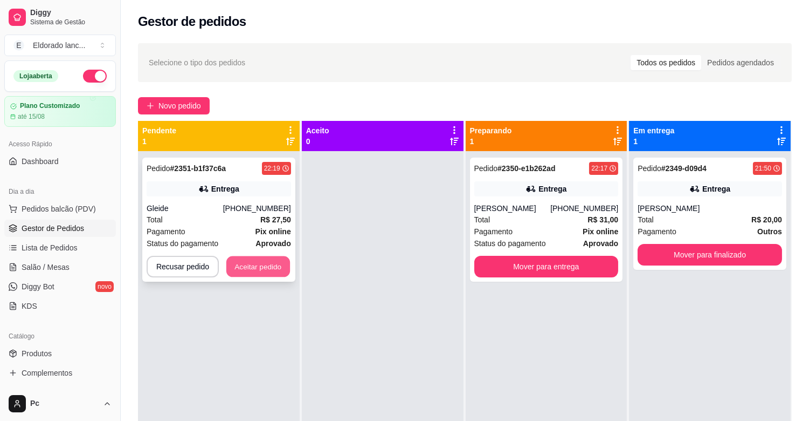
click at [238, 266] on button "Aceitar pedido" at bounding box center [258, 266] width 64 height 21
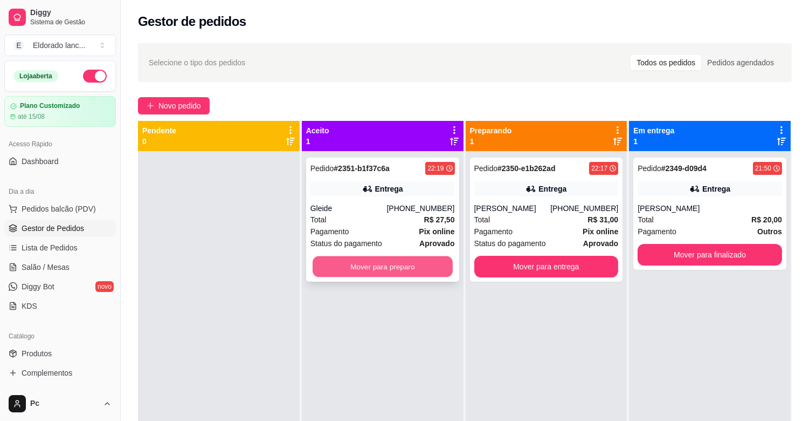
click at [329, 262] on button "Mover para preparo" at bounding box center [383, 266] width 140 height 21
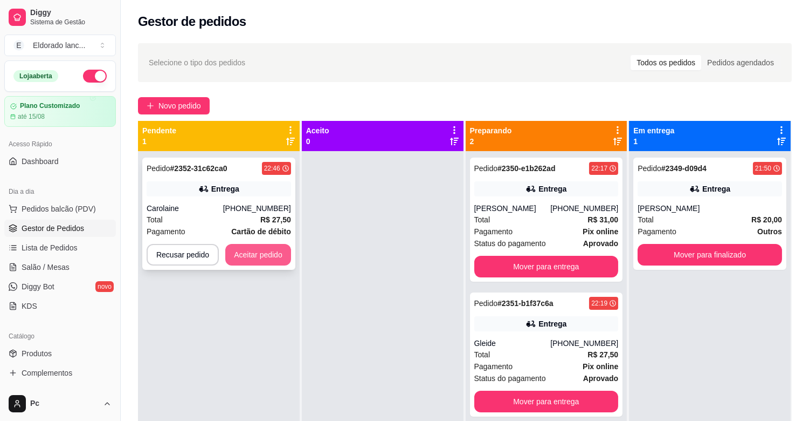
click at [267, 252] on button "Aceitar pedido" at bounding box center [258, 255] width 66 height 22
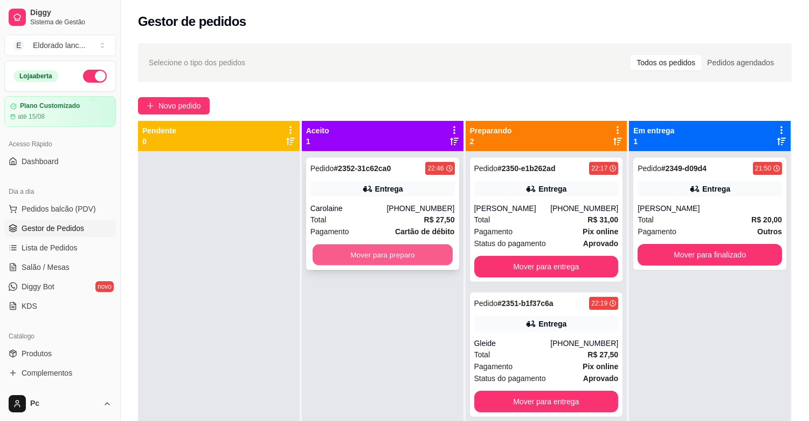
click at [324, 248] on button "Mover para preparo" at bounding box center [383, 254] width 140 height 21
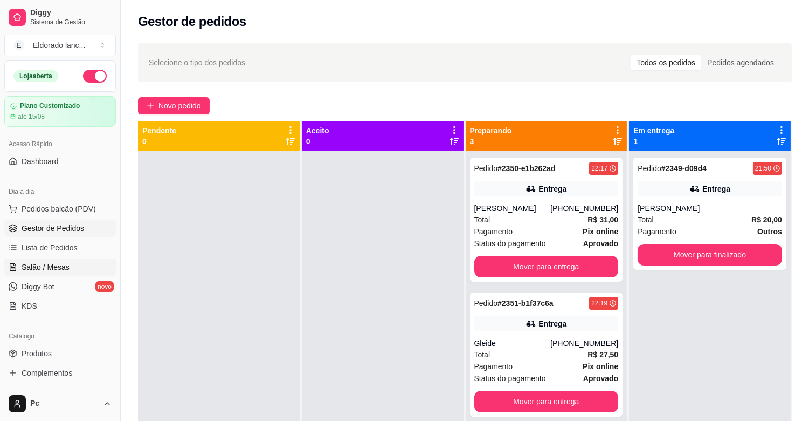
click at [28, 265] on span "Salão / Mesas" at bounding box center [46, 267] width 48 height 11
